Goal: Task Accomplishment & Management: Manage account settings

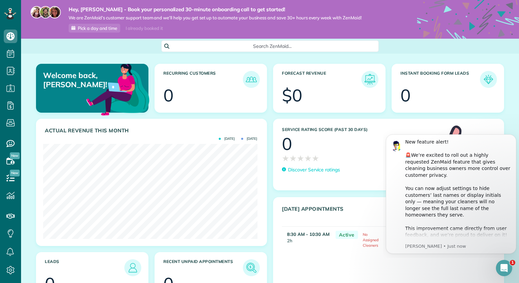
click at [510, 115] on div "Welcome back, Erica! Recurring Customers 0 Forecast Revenue $0 Instant Booking …" at bounding box center [270, 184] width 498 height 260
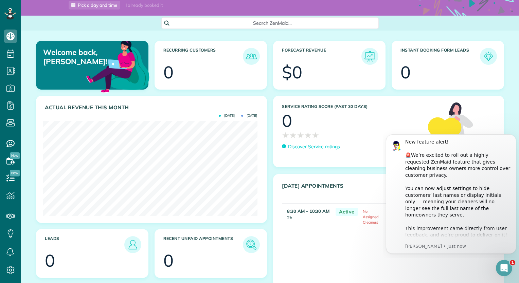
scroll to position [27, 0]
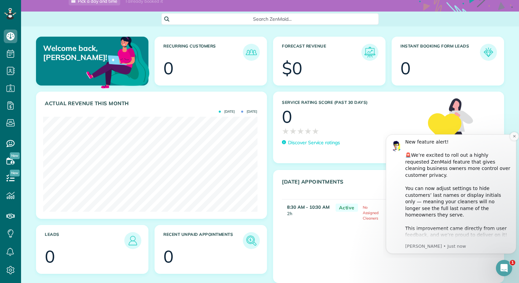
click at [439, 232] on div "New feature alert! ​ 🚨We’re excited to roll out a highly requested ZenMaid feat…" at bounding box center [458, 219] width 106 height 160
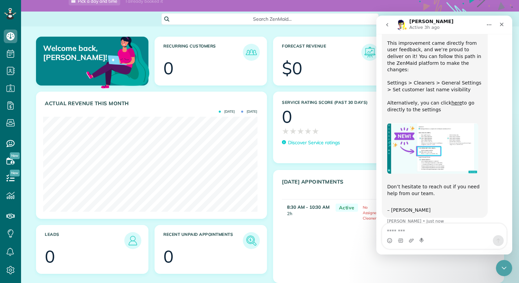
scroll to position [114, 0]
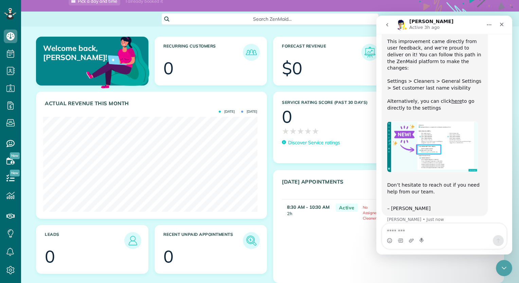
click at [334, 248] on div "Today's Appointments Active Sharon Tinberg (Example Appointment) 8:30 AM - 10:3…" at bounding box center [388, 226] width 231 height 113
click at [502, 25] on icon "Close" at bounding box center [502, 25] width 4 height 4
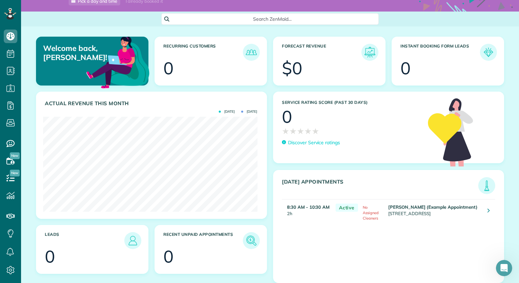
scroll to position [114, 0]
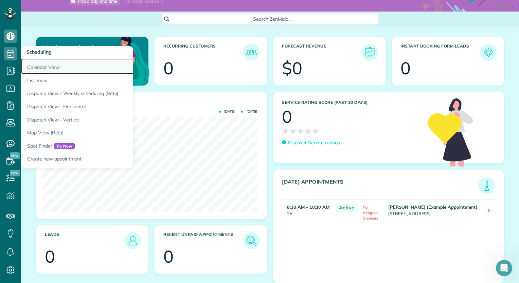
click at [40, 67] on link "Calendar View" at bounding box center [106, 66] width 170 height 16
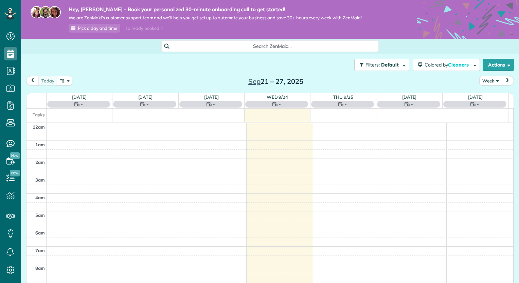
scroll to position [123, 0]
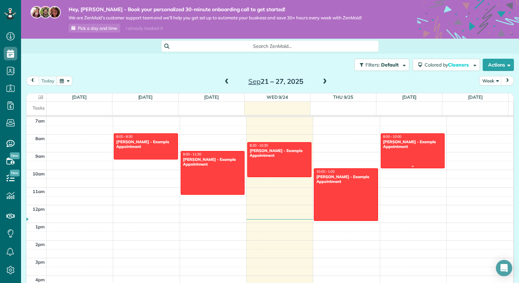
click at [402, 141] on div "Chris Schwab - Example Appointment" at bounding box center [413, 145] width 60 height 10
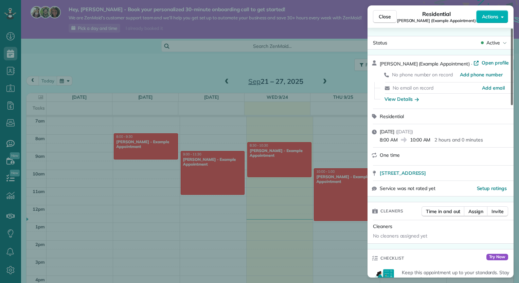
drag, startPoint x: 511, startPoint y: 93, endPoint x: 520, endPoint y: 47, distance: 47.0
click at [513, 47] on div at bounding box center [512, 67] width 2 height 77
click at [348, 29] on div "Close Residential Chris Schwab (Example Appointment) Actions Status Active Chri…" at bounding box center [259, 141] width 519 height 283
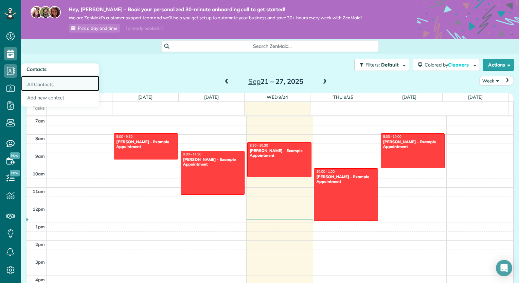
click at [48, 85] on link "All Contacts" at bounding box center [60, 84] width 78 height 16
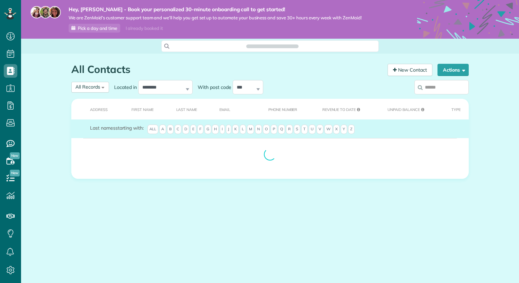
scroll to position [3, 3]
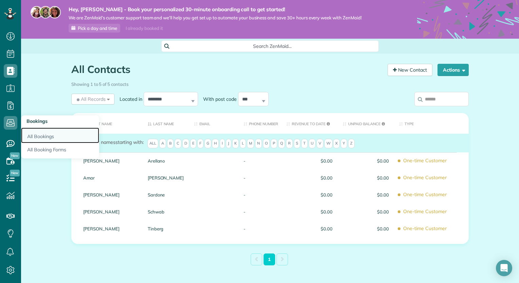
click at [50, 141] on link "All Bookings" at bounding box center [60, 136] width 78 height 16
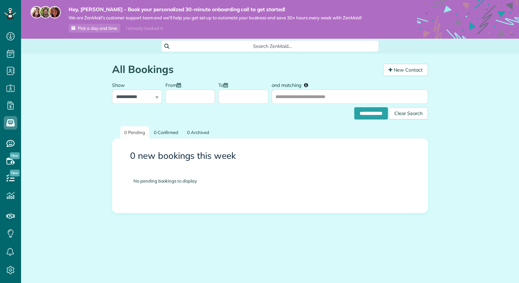
scroll to position [3, 3]
click at [139, 93] on select "**********" at bounding box center [137, 97] width 50 height 14
click at [15, 103] on icon at bounding box center [11, 106] width 14 height 14
click at [37, 106] on span "Payroll / Earnings" at bounding box center [46, 104] width 40 height 6
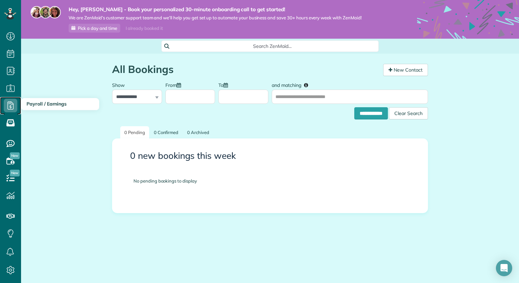
click at [7, 107] on use at bounding box center [10, 106] width 6 height 8
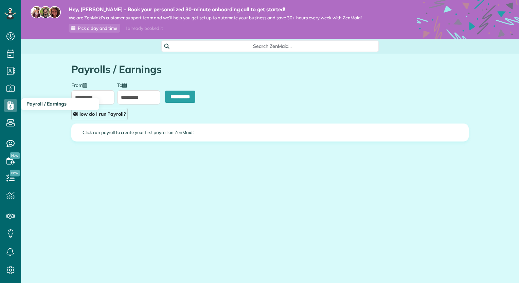
scroll to position [3, 3]
type input "**********"
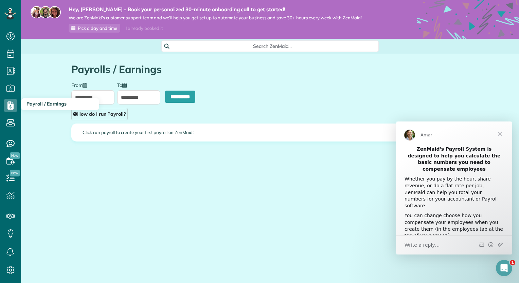
scroll to position [0, 0]
